Goal: Task Accomplishment & Management: Manage account settings

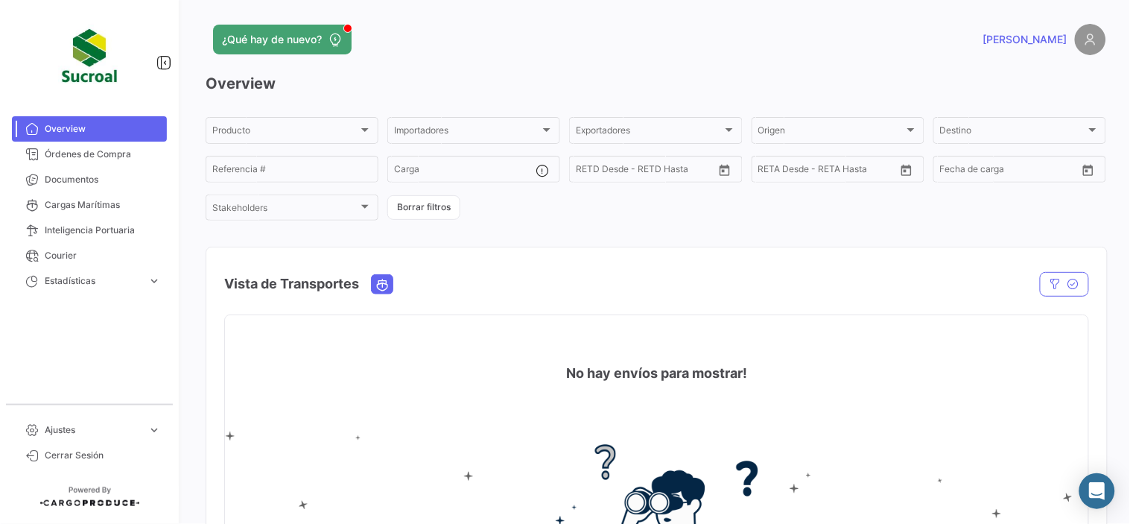
click at [1085, 31] on img at bounding box center [1090, 39] width 31 height 31
click at [1080, 42] on img at bounding box center [1090, 39] width 31 height 31
click at [1075, 46] on img at bounding box center [1090, 39] width 31 height 31
click at [1031, 42] on span "[PERSON_NAME]" at bounding box center [1026, 39] width 84 height 15
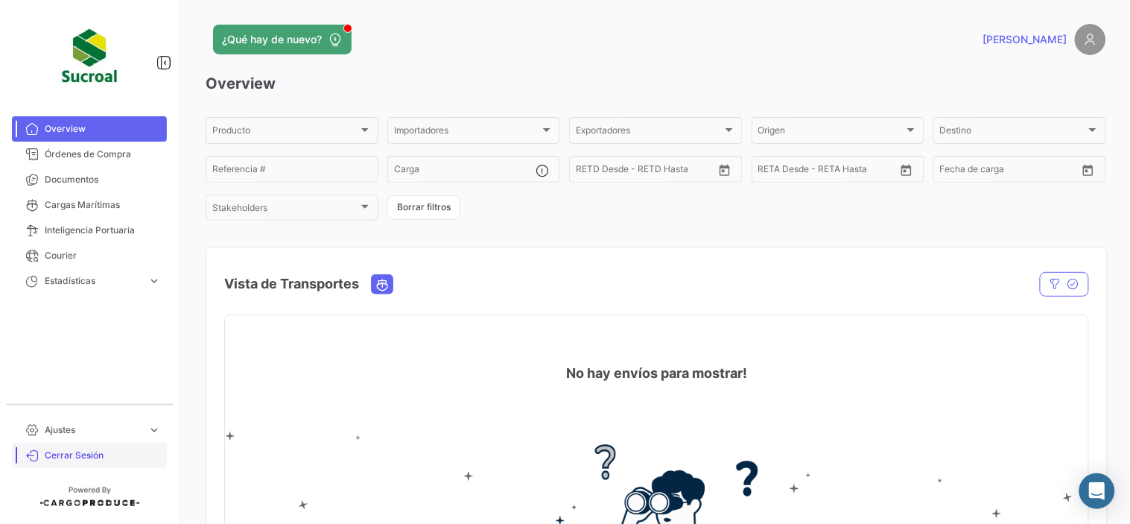
click at [107, 452] on span "Cerrar Sesión" at bounding box center [103, 455] width 116 height 13
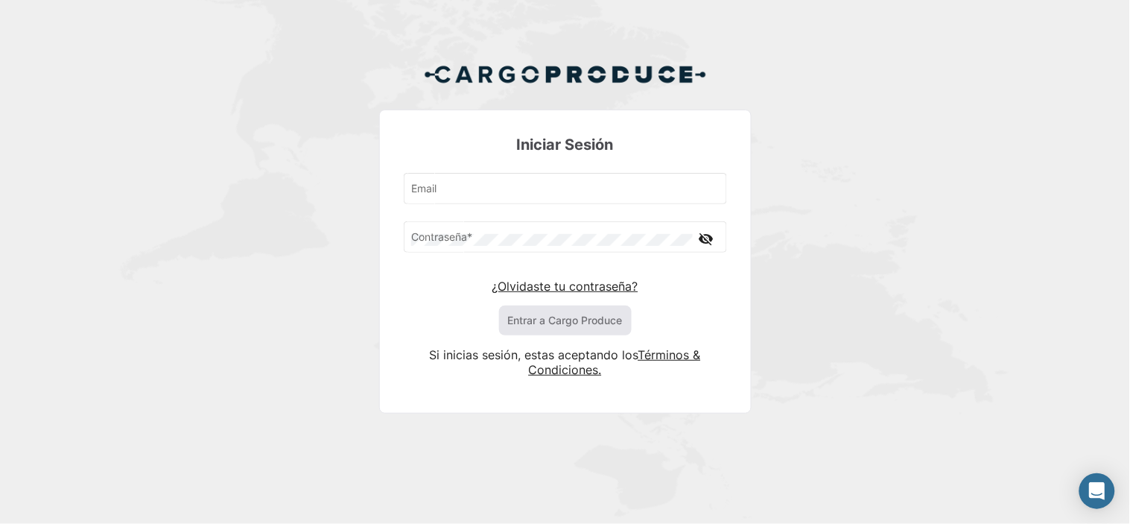
type input "[EMAIL_ADDRESS][DOMAIN_NAME]"
